Goal: Task Accomplishment & Management: Use online tool/utility

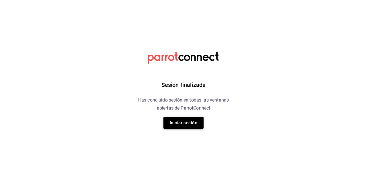
click at [189, 121] on button "Iniciar sesión" at bounding box center [183, 123] width 40 height 12
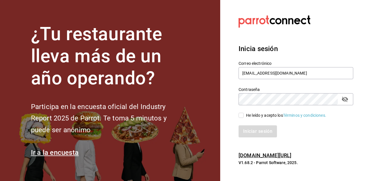
click at [243, 116] on input "He leído y acepto los Términos y condiciones." at bounding box center [240, 115] width 5 height 5
checkbox input "true"
click at [253, 135] on button "Iniciar sesión" at bounding box center [257, 131] width 39 height 12
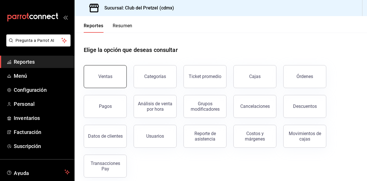
click at [94, 71] on button "Ventas" at bounding box center [105, 76] width 43 height 23
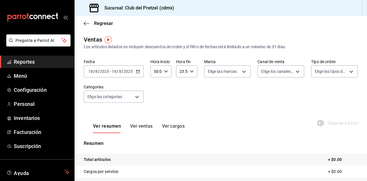
click at [28, 61] on span "Reportes" at bounding box center [42, 62] width 56 height 8
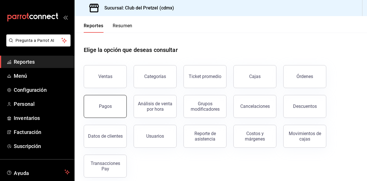
click at [113, 108] on button "Pagos" at bounding box center [105, 106] width 43 height 23
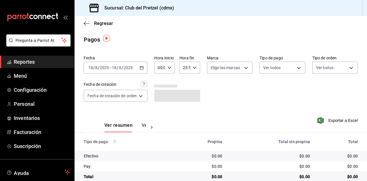
scroll to position [10, 0]
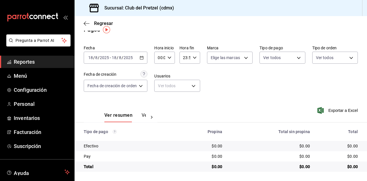
click at [142, 59] on icon "button" at bounding box center [142, 58] width 4 height 4
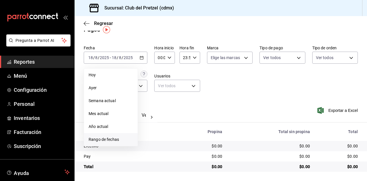
click at [96, 141] on span "Rango de fechas" at bounding box center [111, 139] width 44 height 6
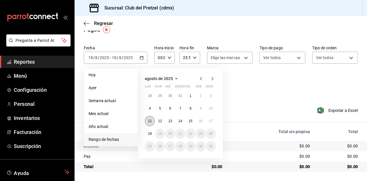
click at [152, 123] on button "11" at bounding box center [150, 121] width 10 height 10
click at [211, 123] on button "17" at bounding box center [211, 121] width 10 height 10
